Goal: Check status: Check status

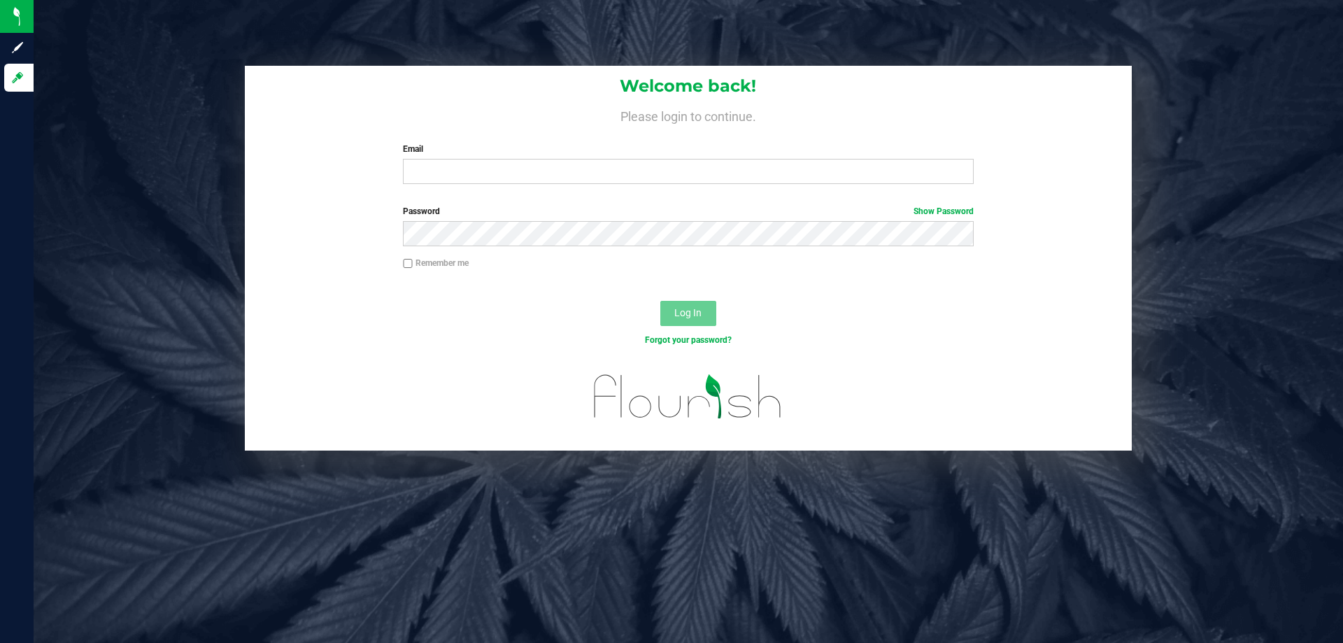
click at [448, 157] on div "Email Required Please format your email correctly." at bounding box center [687, 163] width 591 height 41
click at [474, 176] on input "Email" at bounding box center [688, 171] width 570 height 25
type input "[PERSON_NAME][EMAIL_ADDRESS][DOMAIN_NAME]"
click at [679, 312] on span "Log In" at bounding box center [687, 312] width 27 height 11
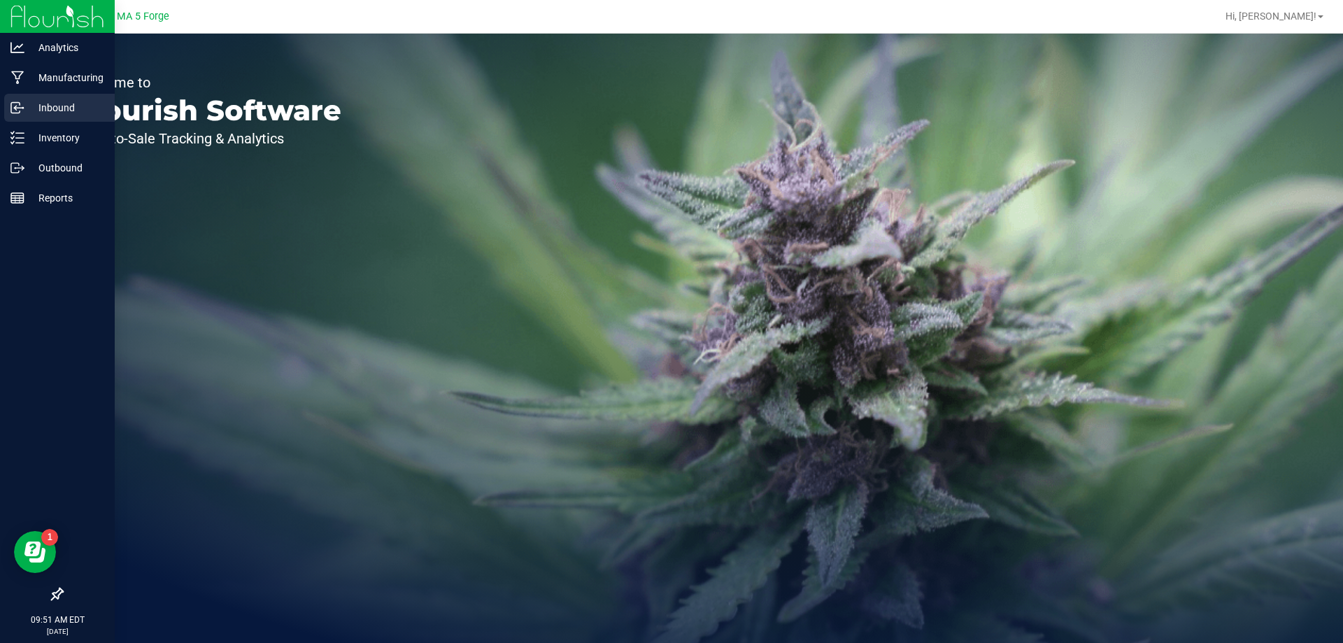
click at [62, 107] on p "Inbound" at bounding box center [66, 107] width 84 height 17
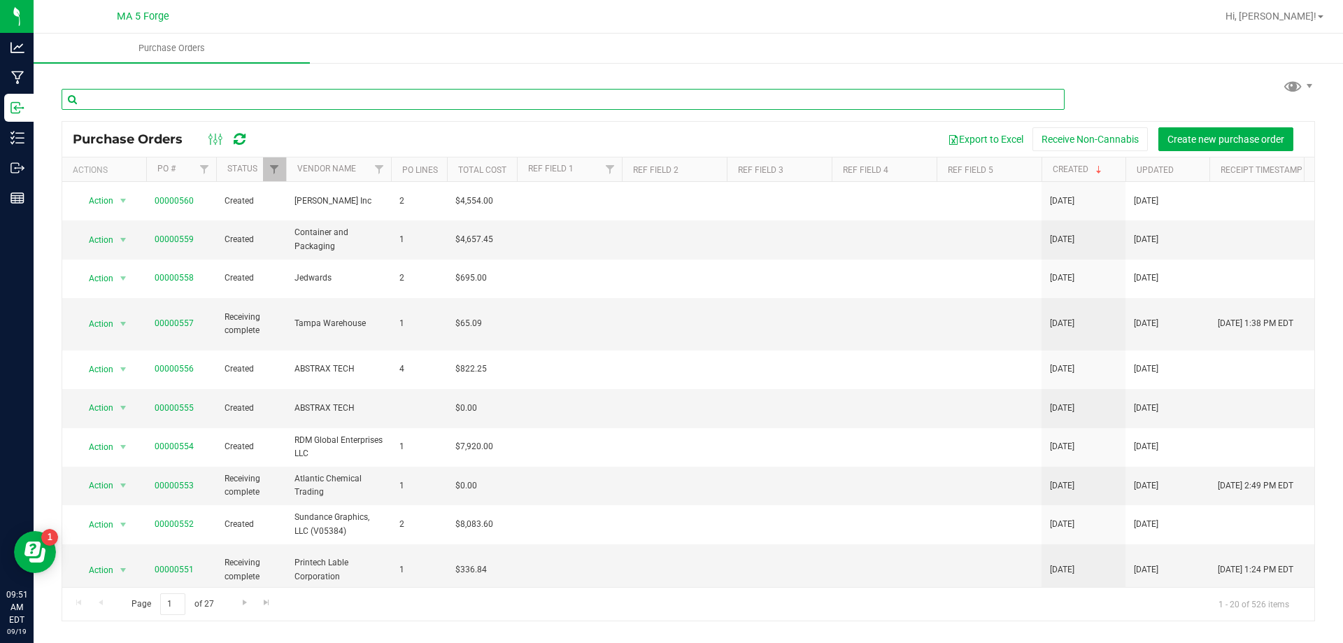
click at [290, 100] on input "text" at bounding box center [563, 99] width 1003 height 21
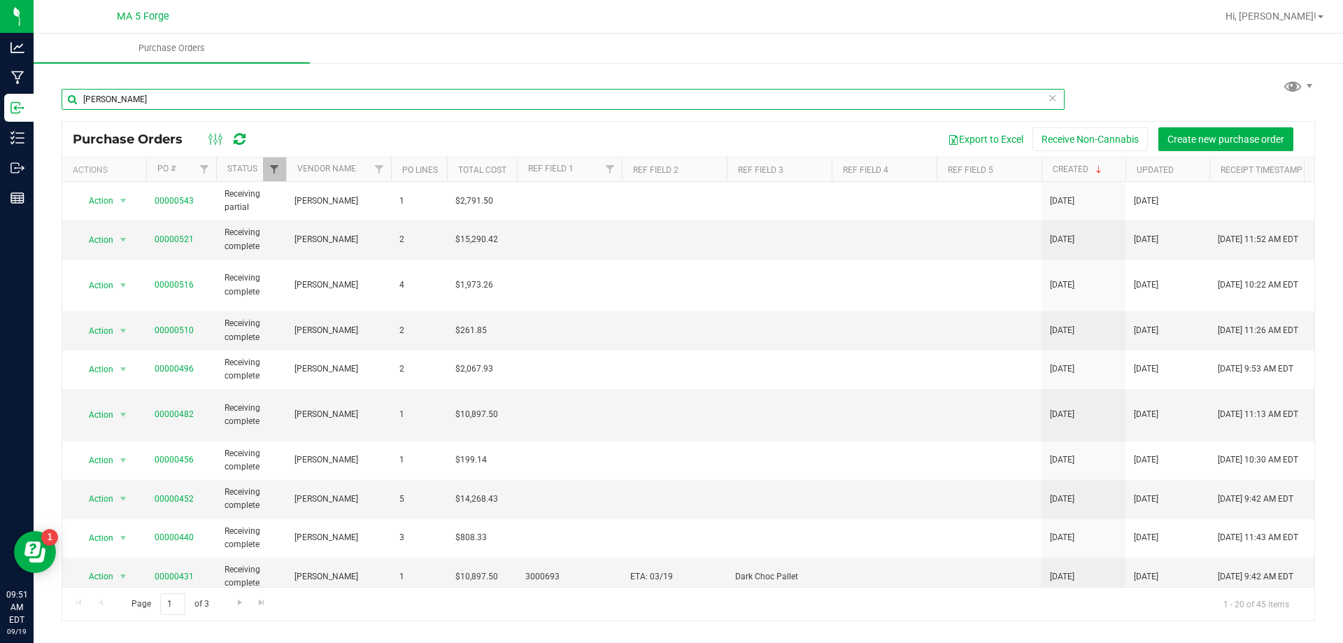
type input "[PERSON_NAME]"
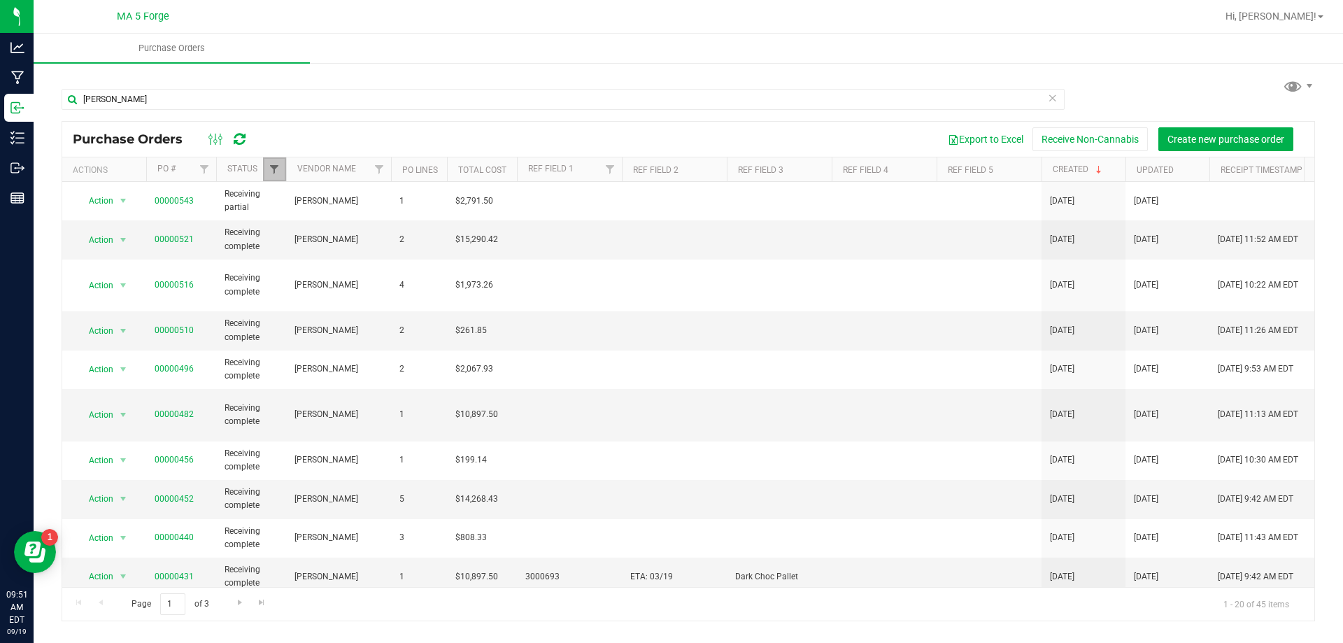
click at [274, 169] on span "Filter" at bounding box center [274, 169] width 11 height 11
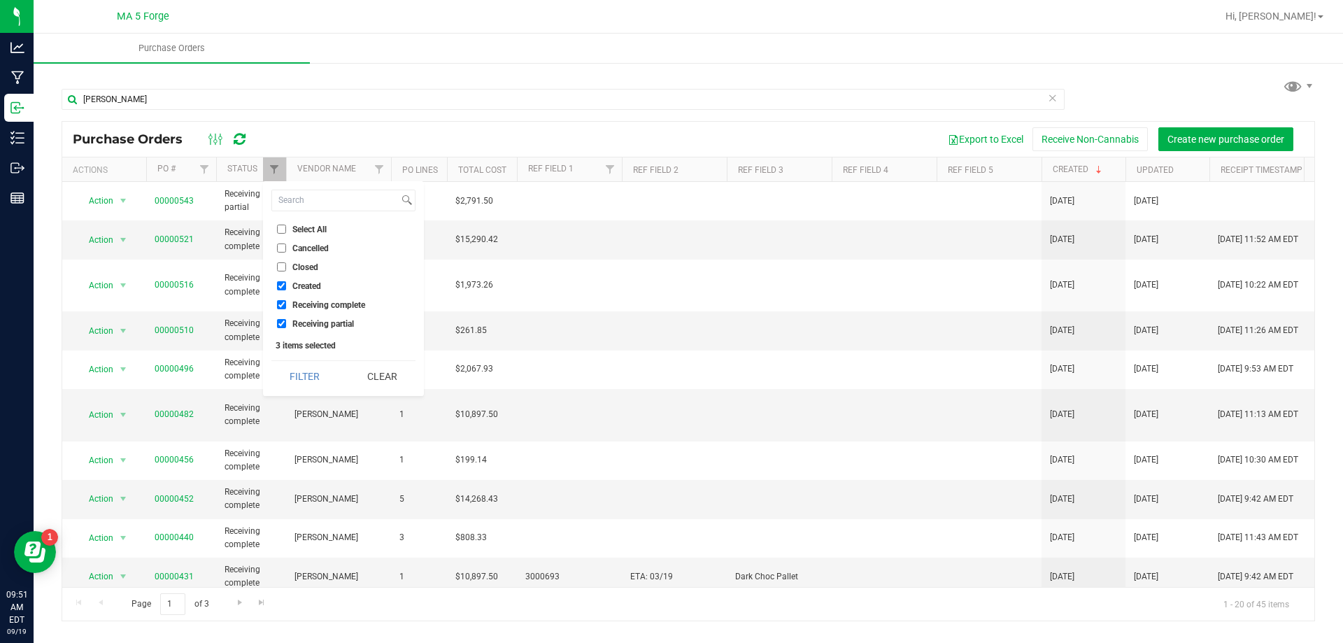
click at [284, 306] on input "Receiving complete" at bounding box center [281, 304] width 9 height 9
checkbox input "false"
click at [294, 376] on button "Filter" at bounding box center [304, 376] width 67 height 31
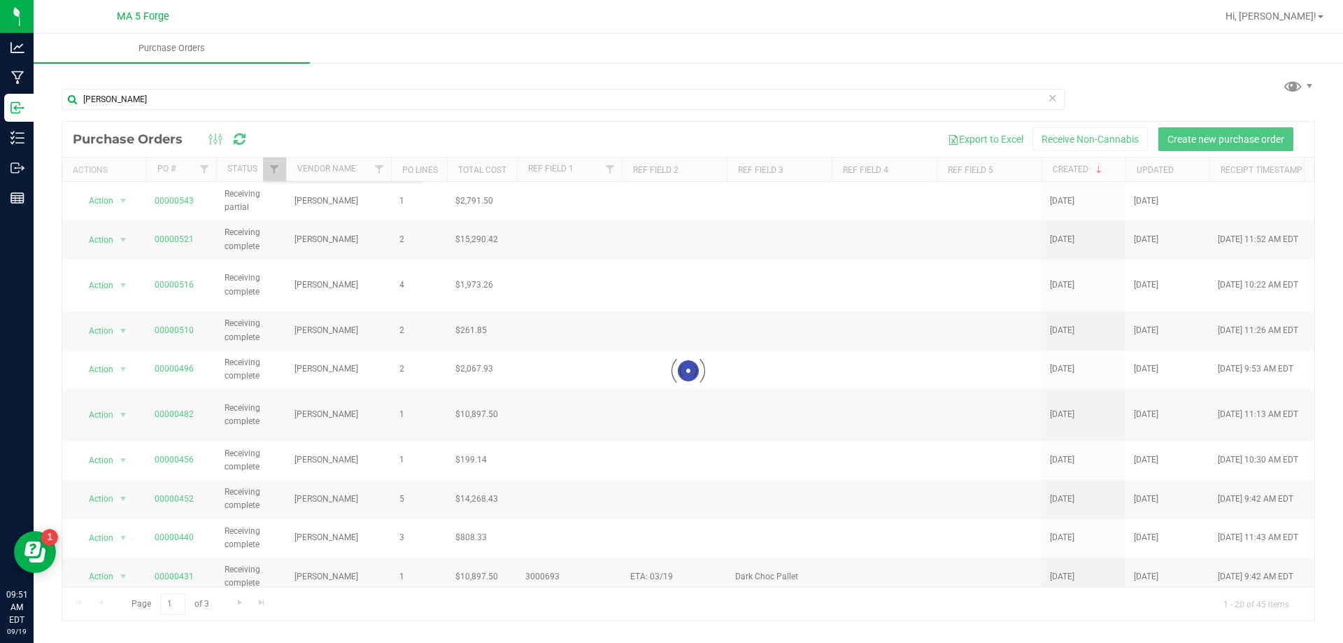
checkbox input "true"
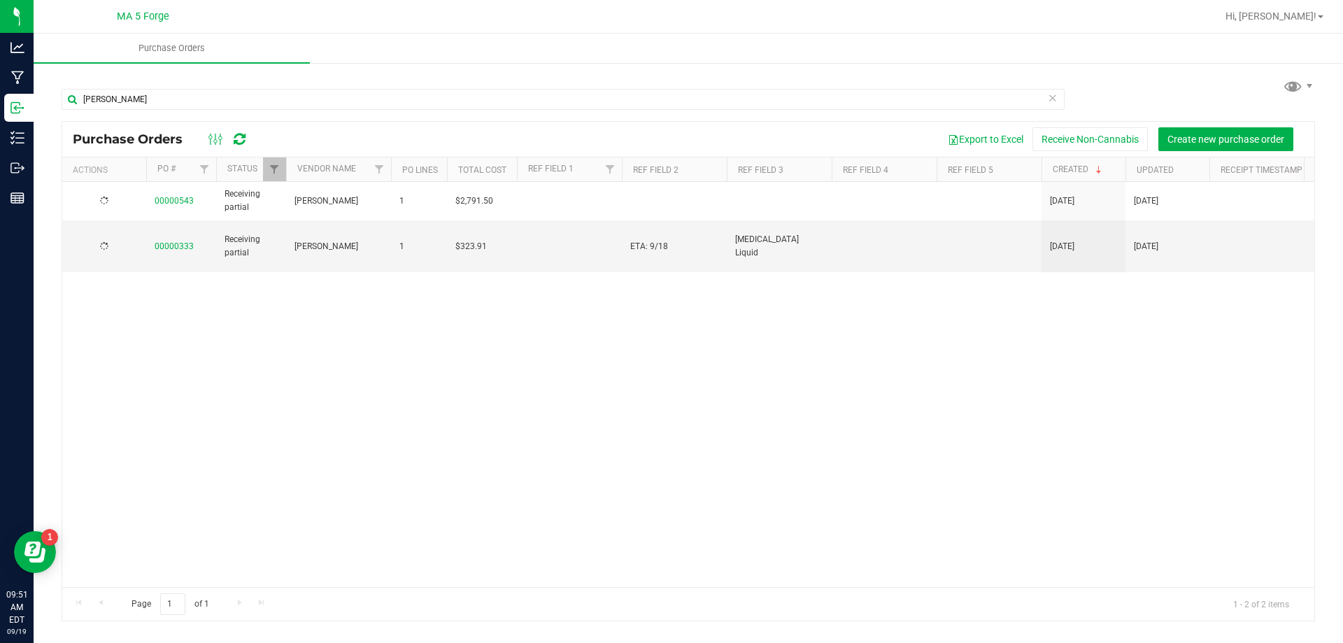
checkbox input "true"
click at [279, 168] on span "Filter" at bounding box center [274, 169] width 11 height 11
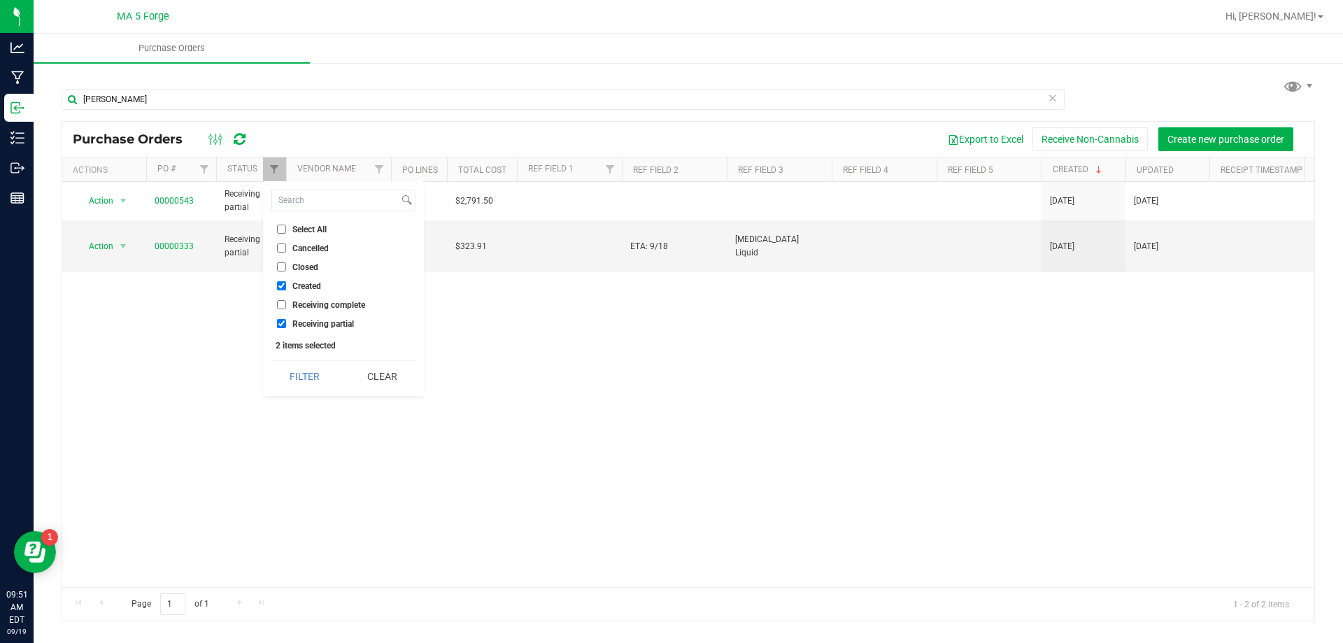
click at [194, 325] on div "Action Action Close purchase order Edit purchase order PO audit log Re-order Vi…" at bounding box center [688, 384] width 1252 height 405
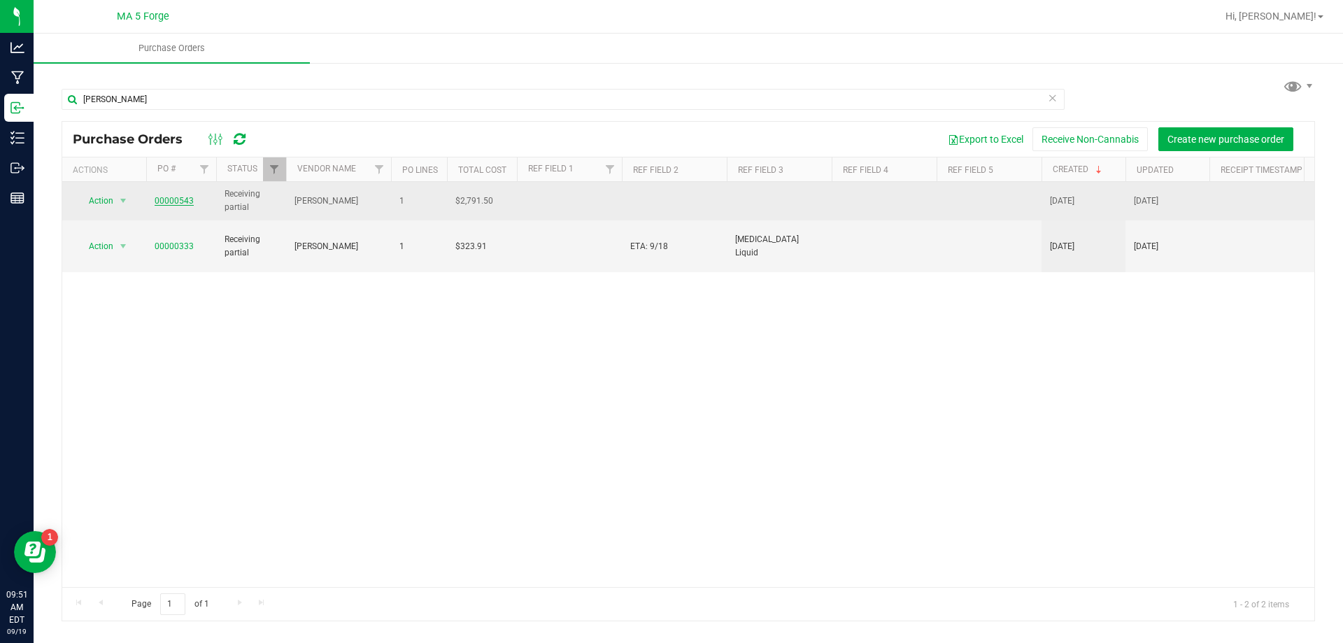
click at [176, 199] on link "00000543" at bounding box center [174, 201] width 39 height 10
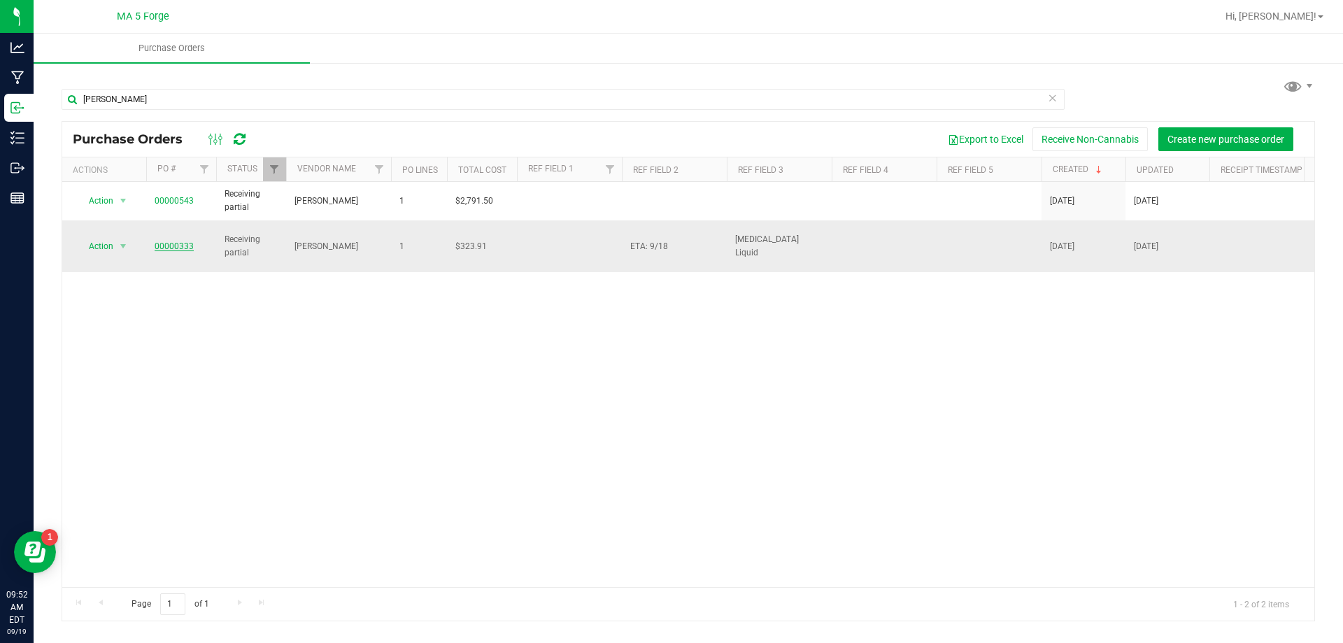
click at [169, 241] on link "00000333" at bounding box center [174, 246] width 39 height 10
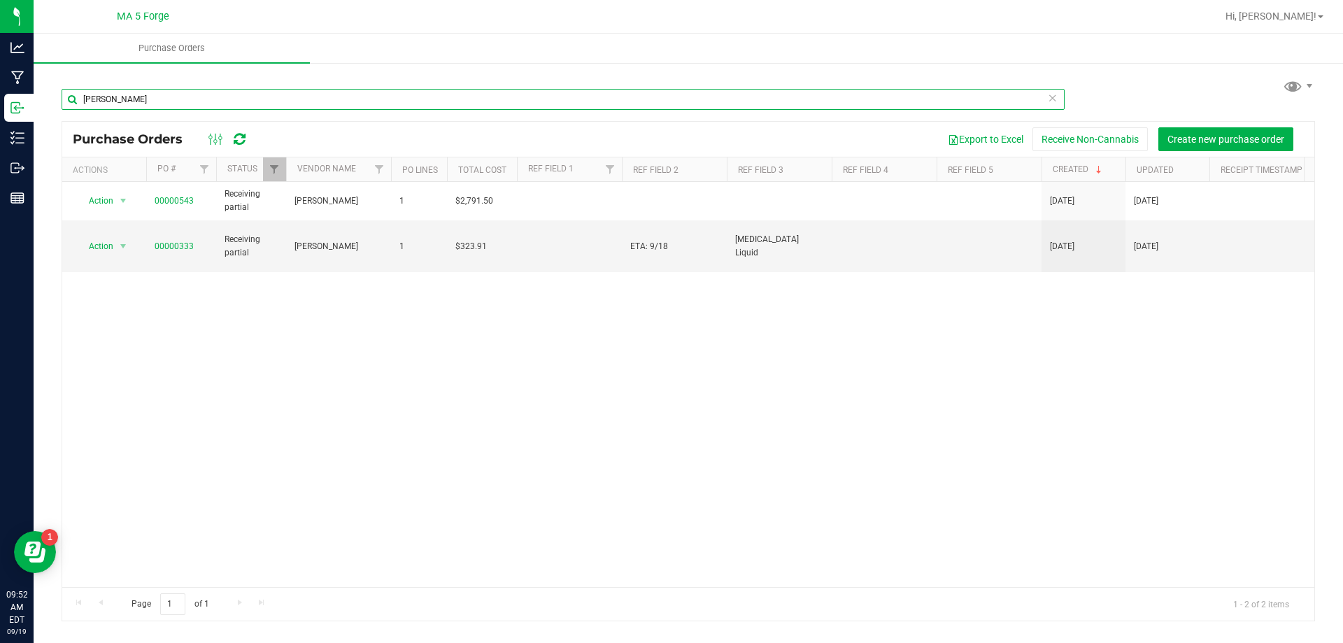
click at [169, 97] on input "[PERSON_NAME]" at bounding box center [563, 99] width 1003 height 21
type input "j"
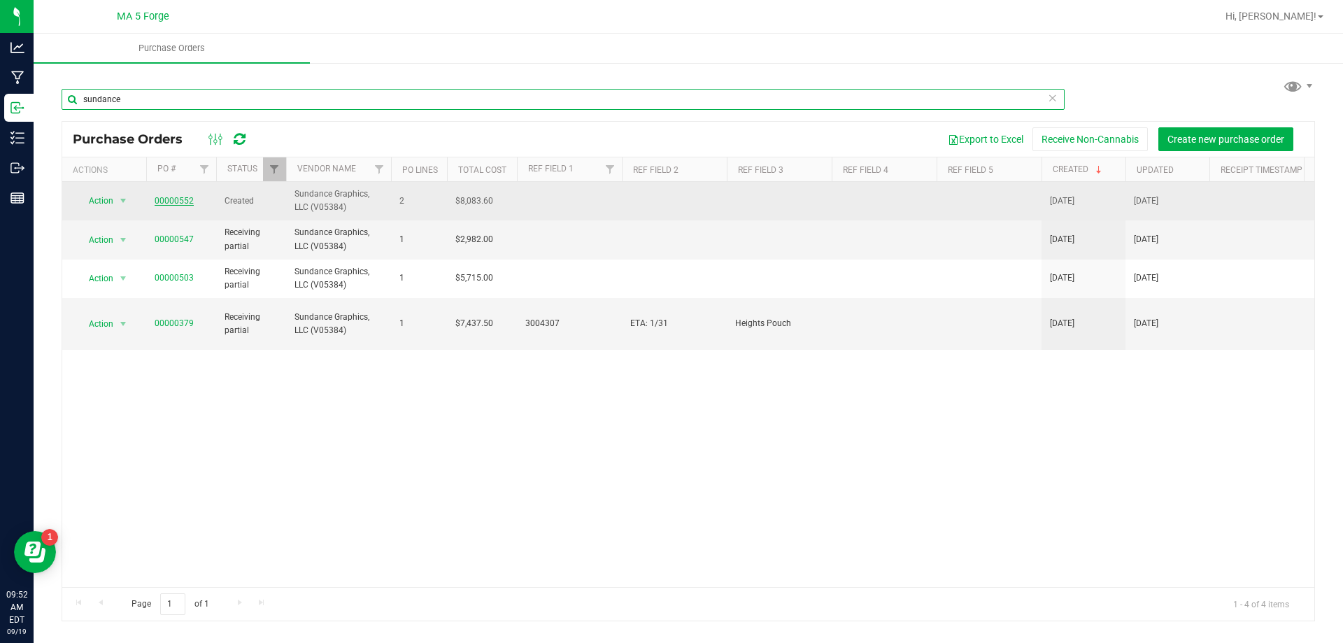
type input "sundance"
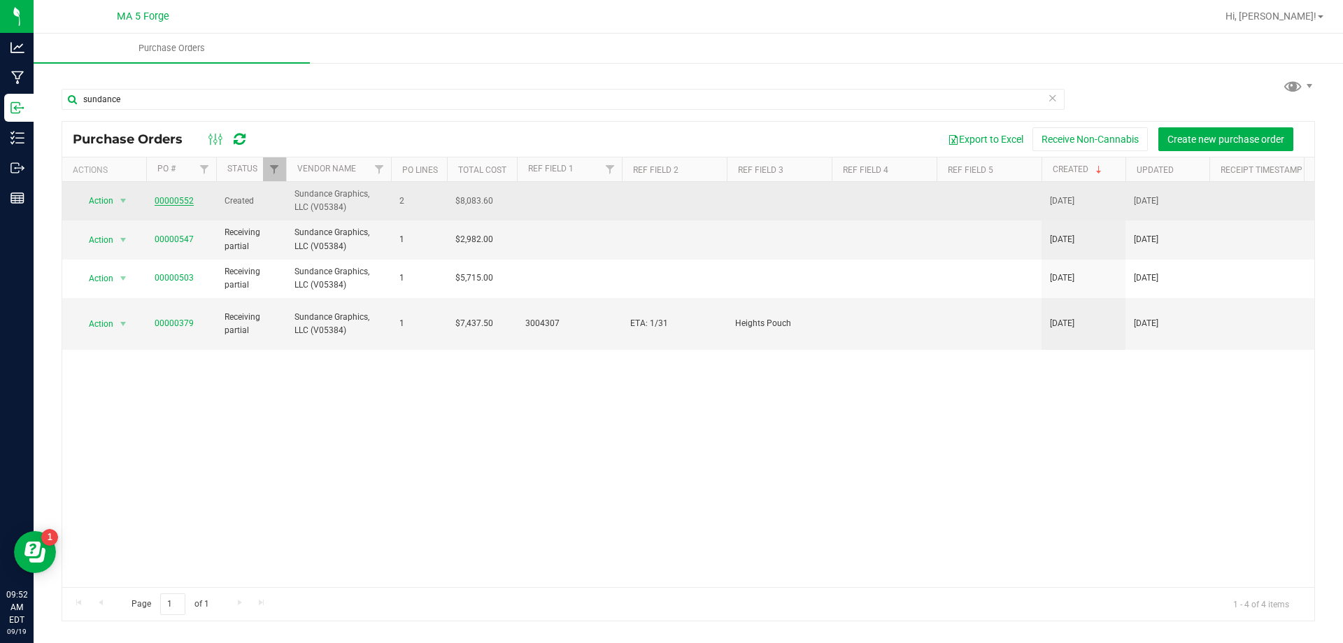
click at [173, 199] on link "00000552" at bounding box center [174, 201] width 39 height 10
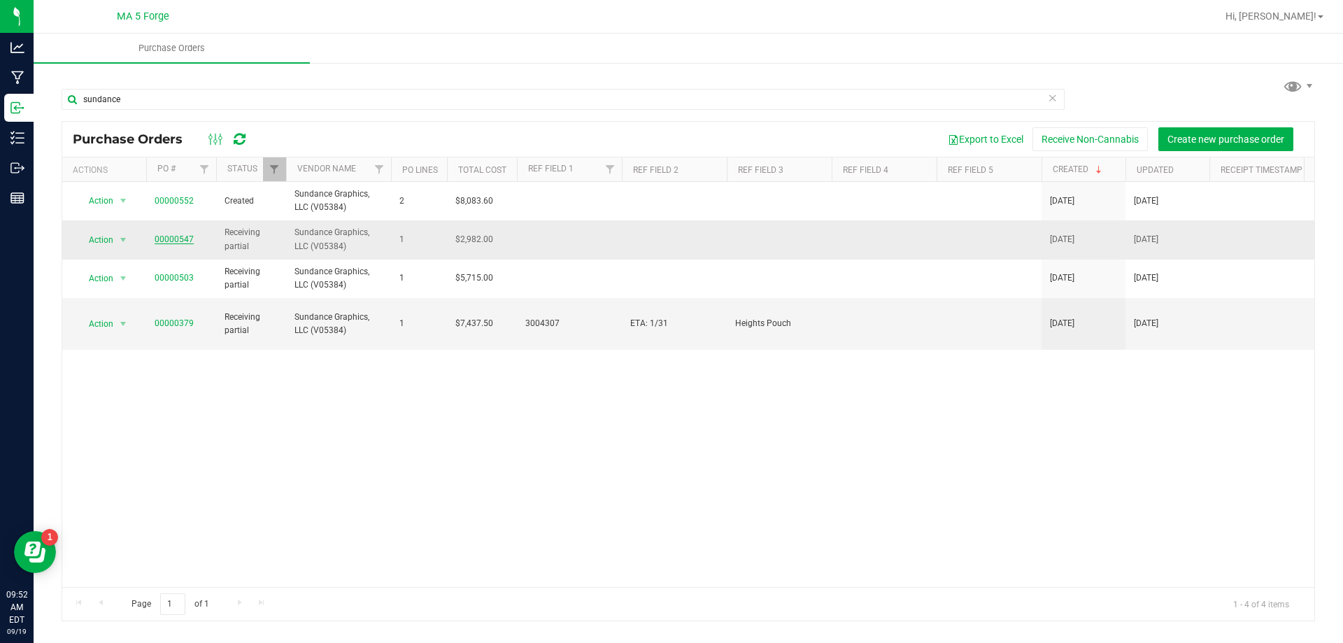
click at [173, 235] on link "00000547" at bounding box center [174, 239] width 39 height 10
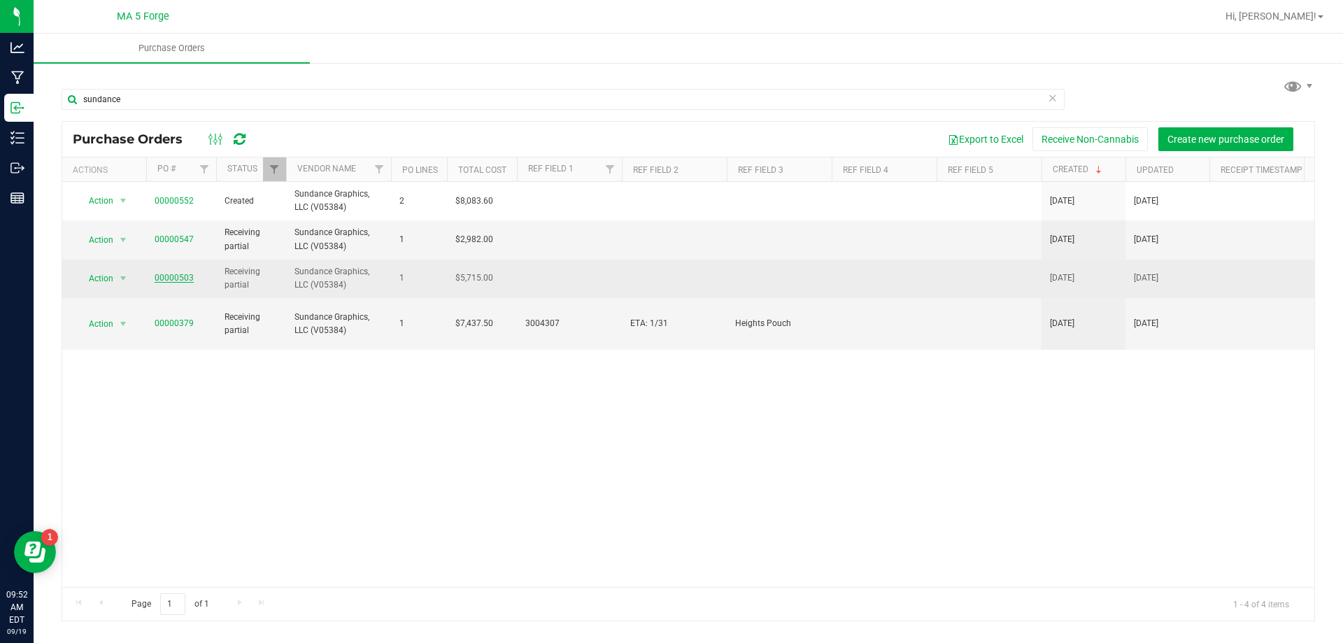
click at [173, 274] on link "00000503" at bounding box center [174, 278] width 39 height 10
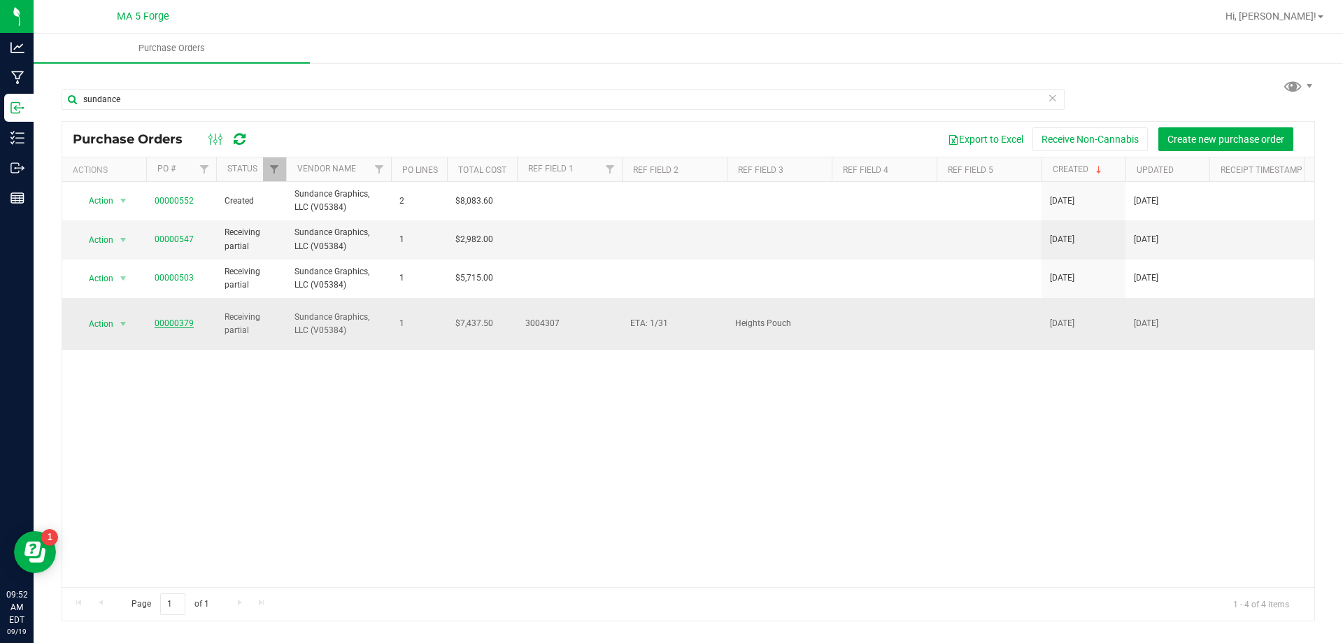
click at [180, 318] on link "00000379" at bounding box center [174, 323] width 39 height 10
